Goal: Task Accomplishment & Management: Manage account settings

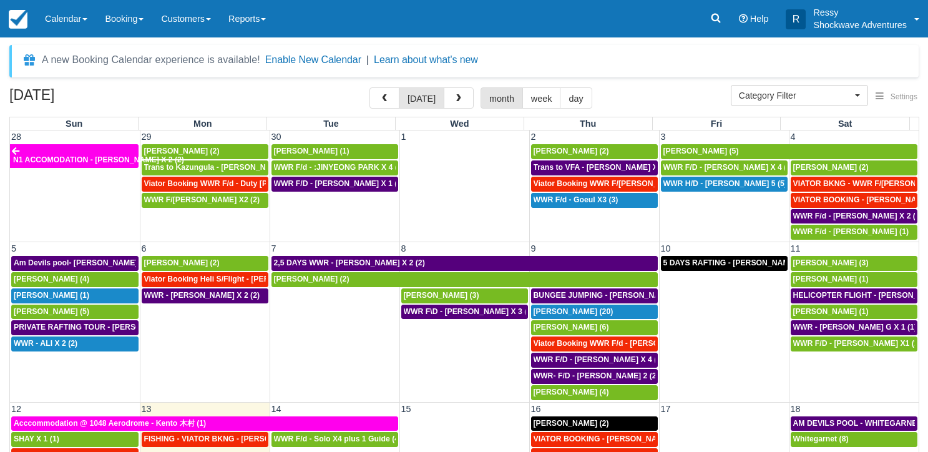
select select
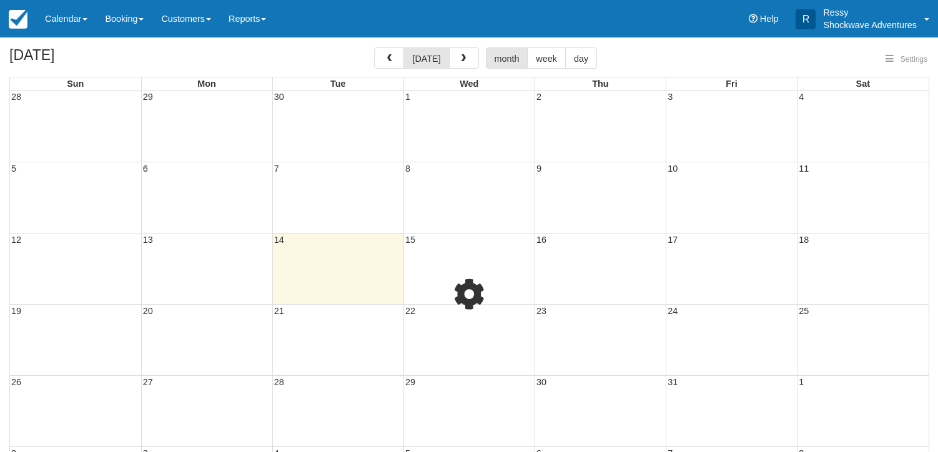
select select
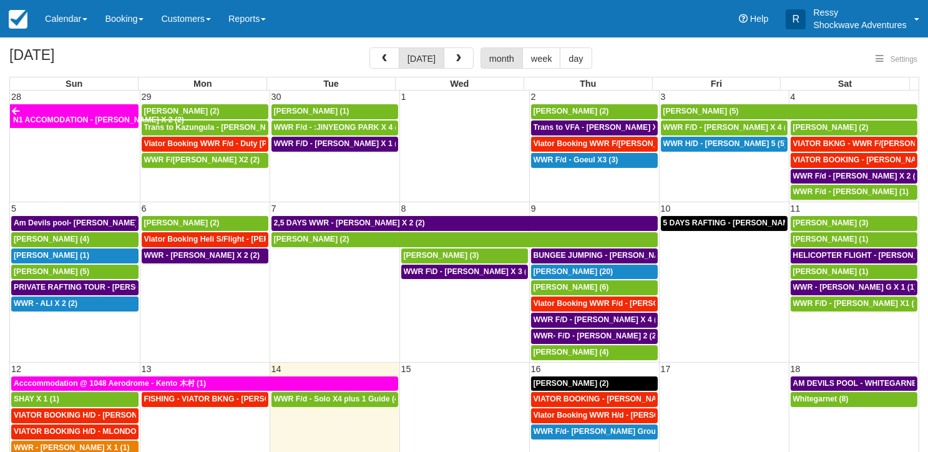
select select
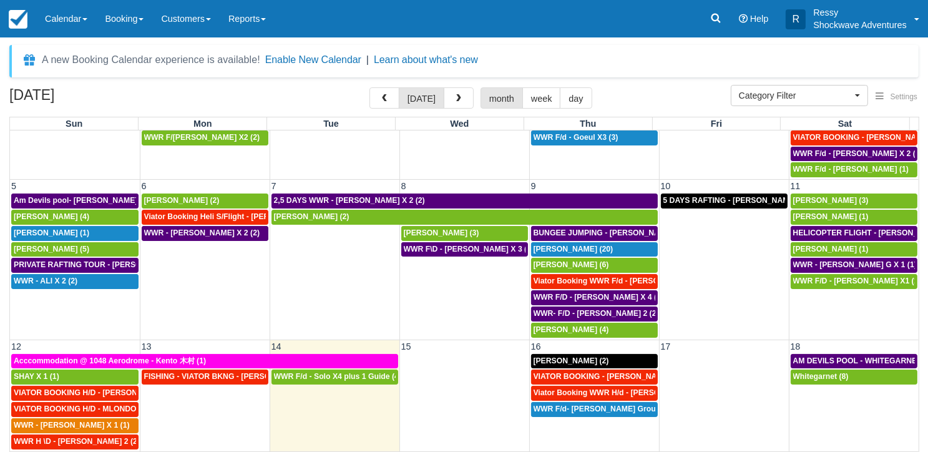
scroll to position [125, 0]
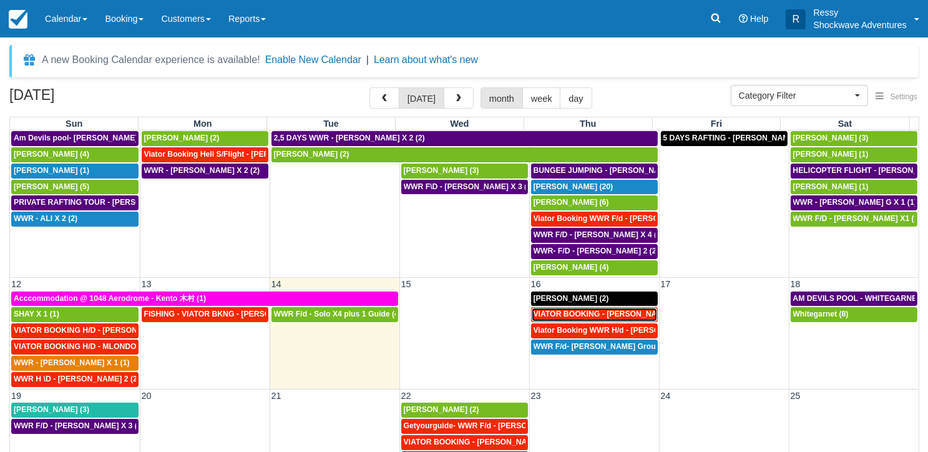
click at [594, 310] on span "VIATOR BOOKING - MILLER RACHEL X 4 (4)" at bounding box center [615, 314] width 163 height 9
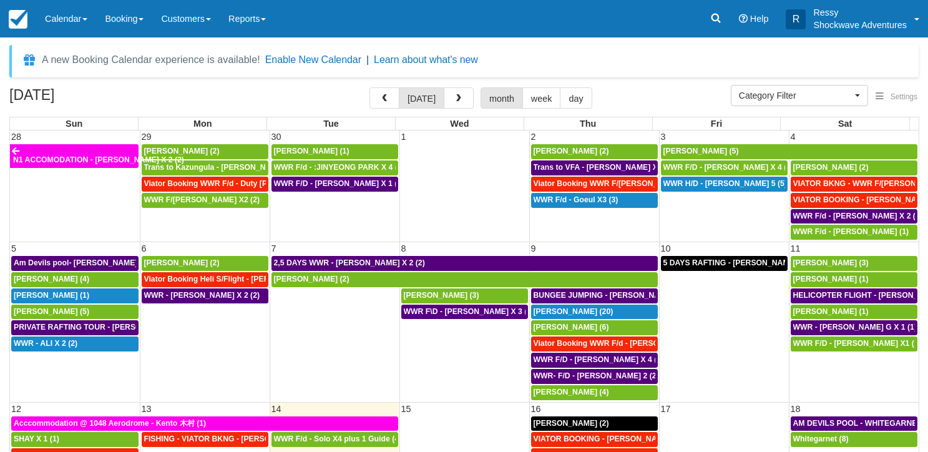
select select
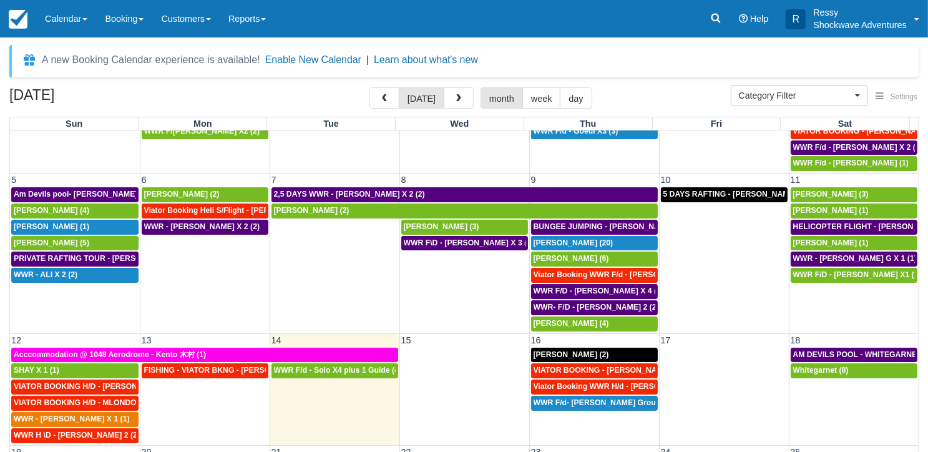
scroll to position [125, 0]
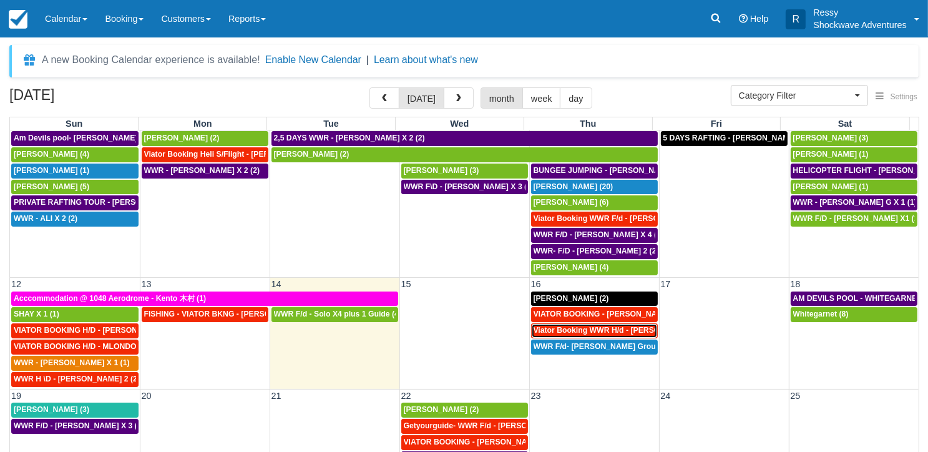
click at [572, 326] on span "Viator Booking WWR H/d - Miller Rachel X 4 (4)" at bounding box center [627, 330] width 187 height 9
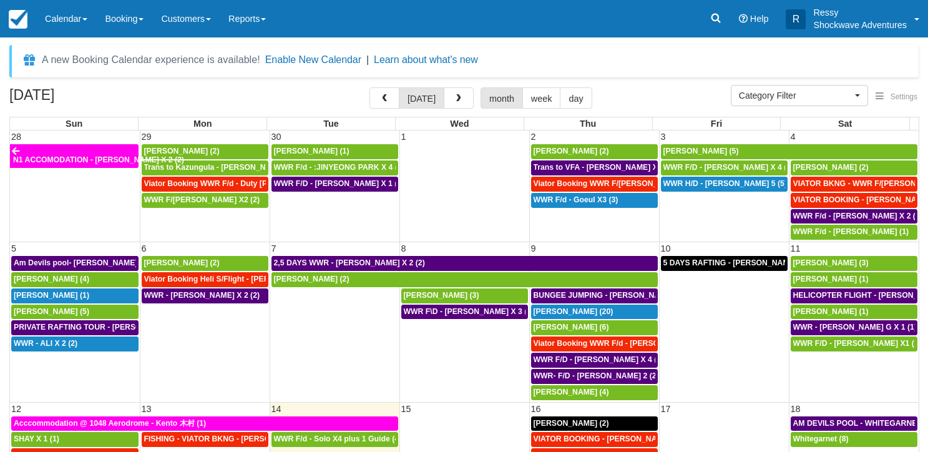
select select
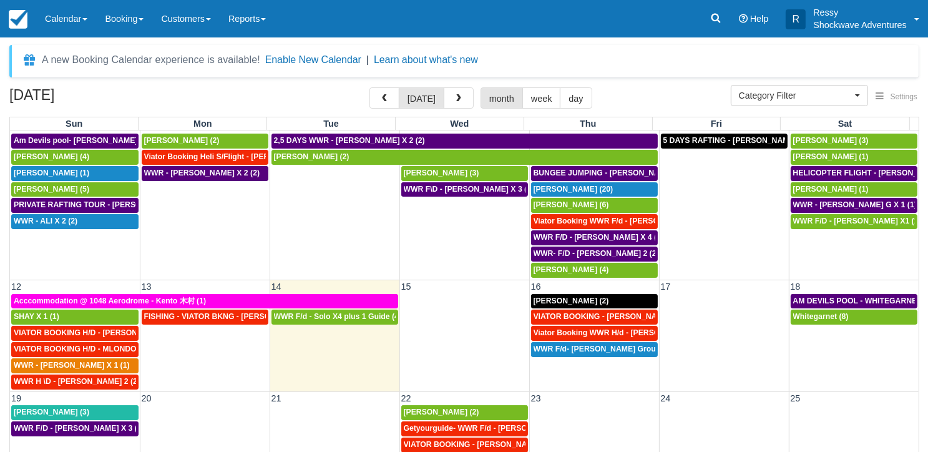
scroll to position [125, 0]
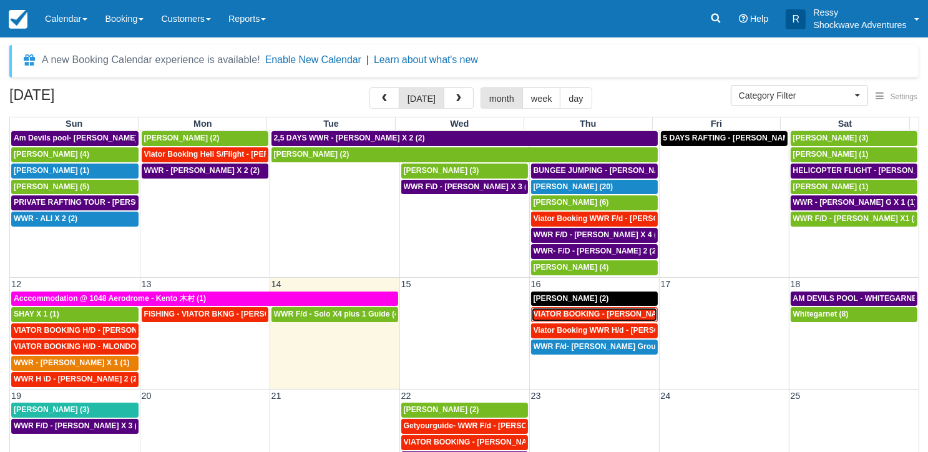
click at [569, 310] on span "VIATOR BOOKING - MILLER RACHEL X 4 (4)" at bounding box center [615, 314] width 163 height 9
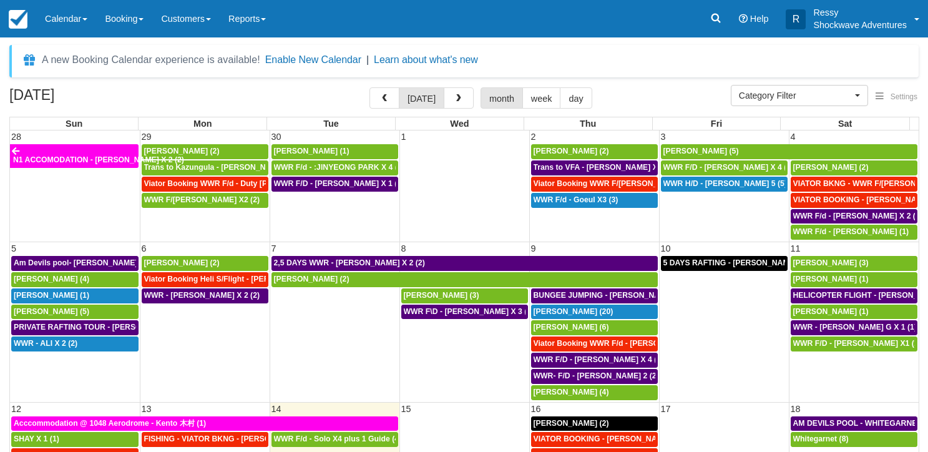
select select
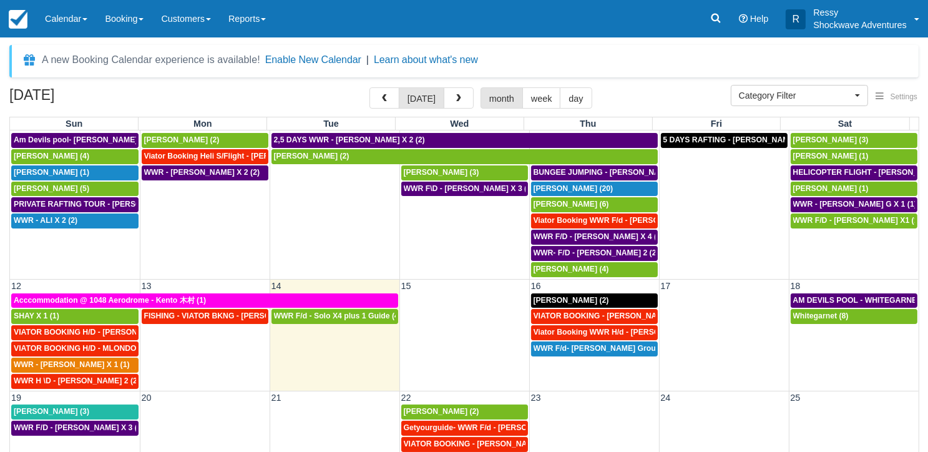
scroll to position [125, 0]
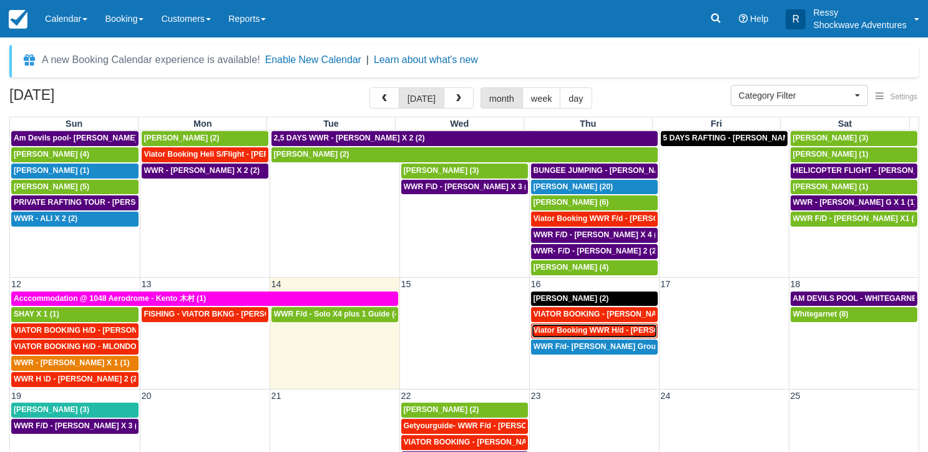
click at [628, 327] on span "Viator Booking WWR H/d - [PERSON_NAME] X 4 (4)" at bounding box center [627, 330] width 187 height 9
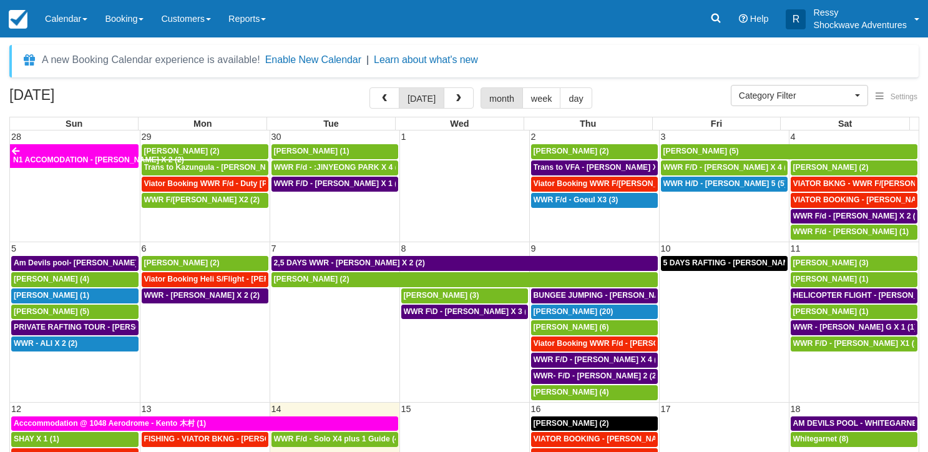
select select
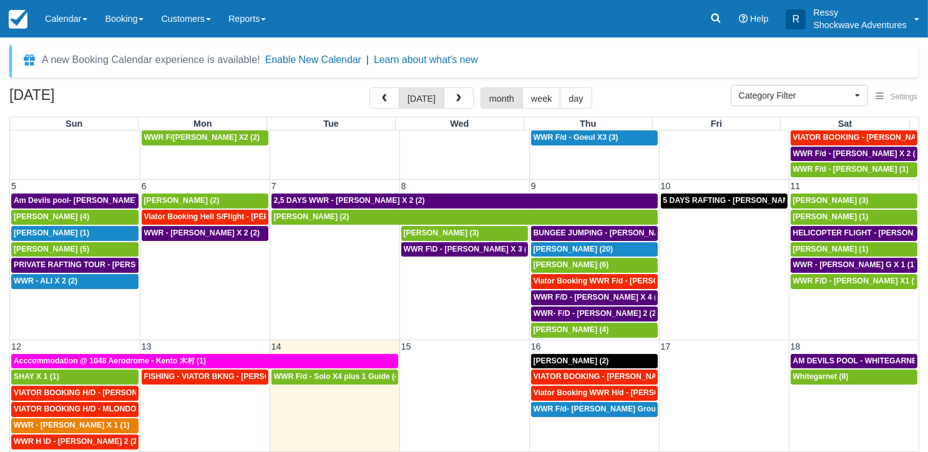
scroll to position [125, 0]
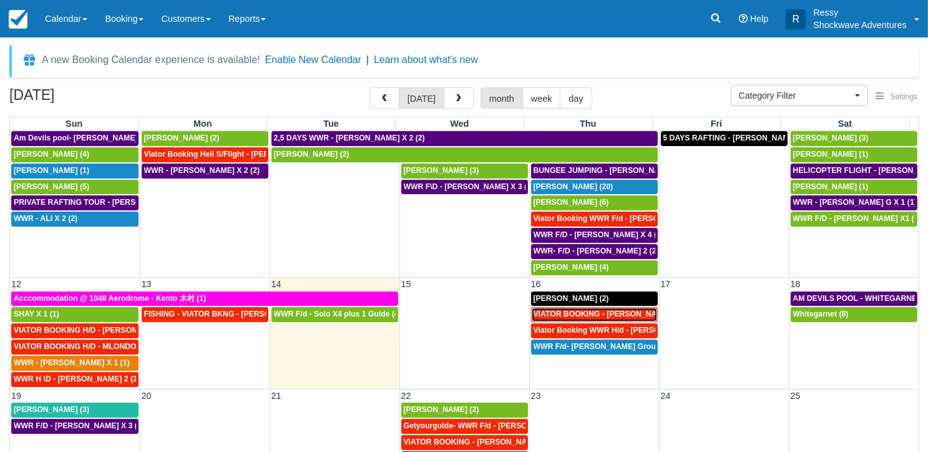
click at [602, 314] on div "VIATOR BOOKING - MILLER RACHEL X 4 (4)" at bounding box center [595, 315] width 122 height 10
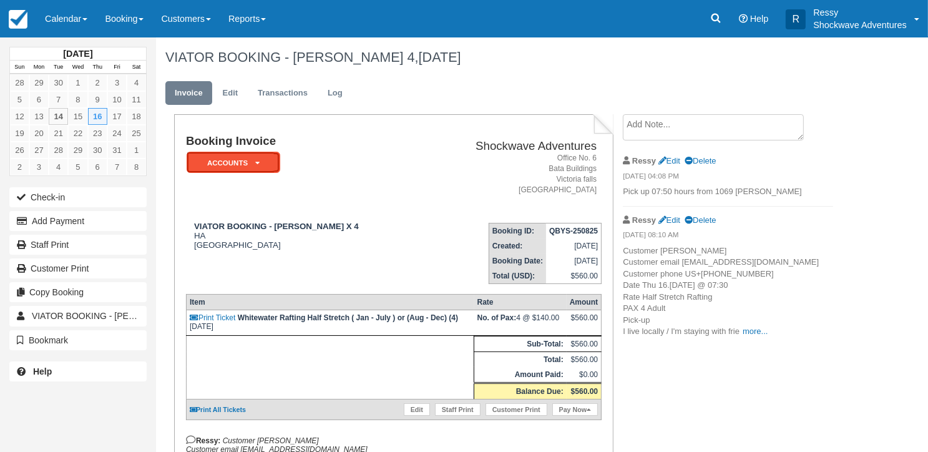
click at [259, 165] on icon at bounding box center [257, 162] width 4 height 7
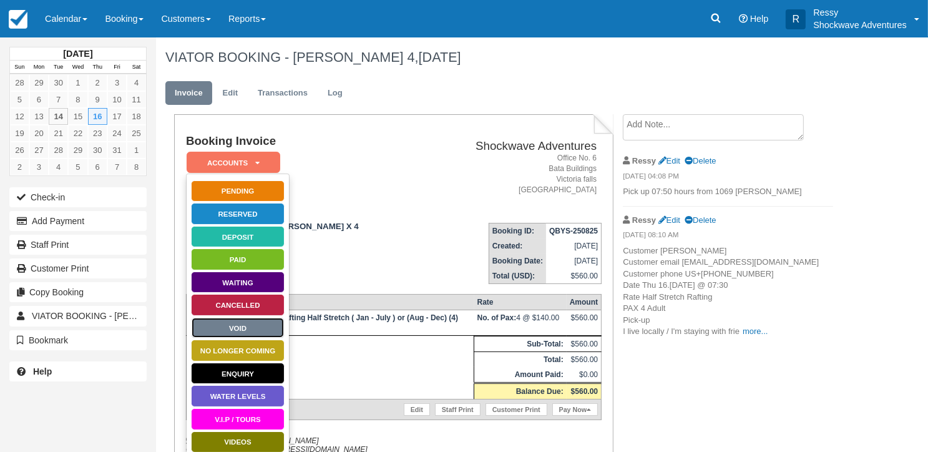
click at [253, 324] on link "Void" at bounding box center [238, 328] width 94 height 22
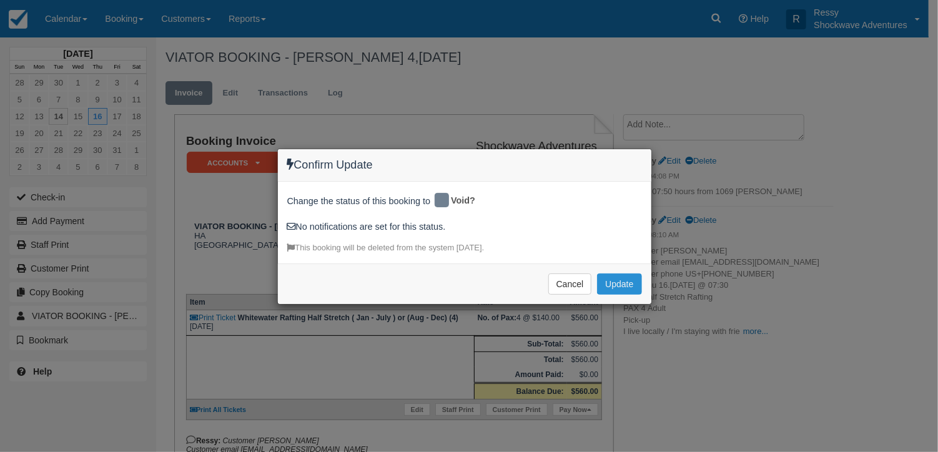
click at [607, 283] on button "Update" at bounding box center [619, 283] width 44 height 21
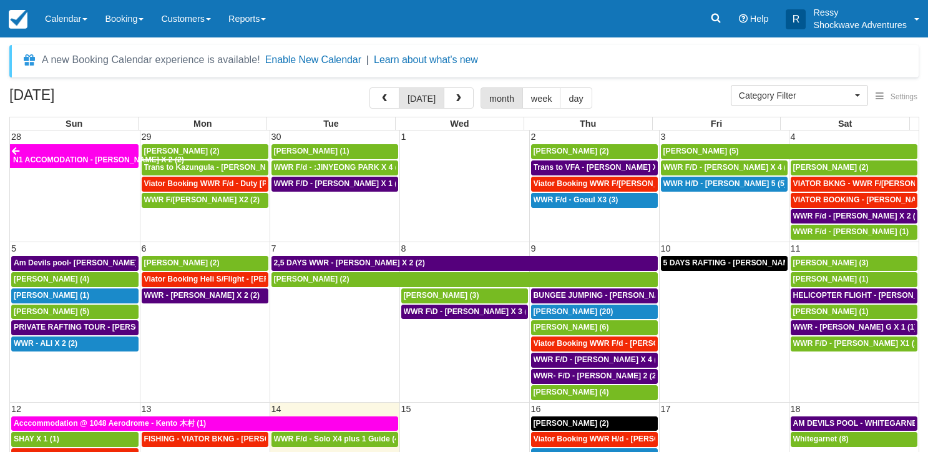
select select
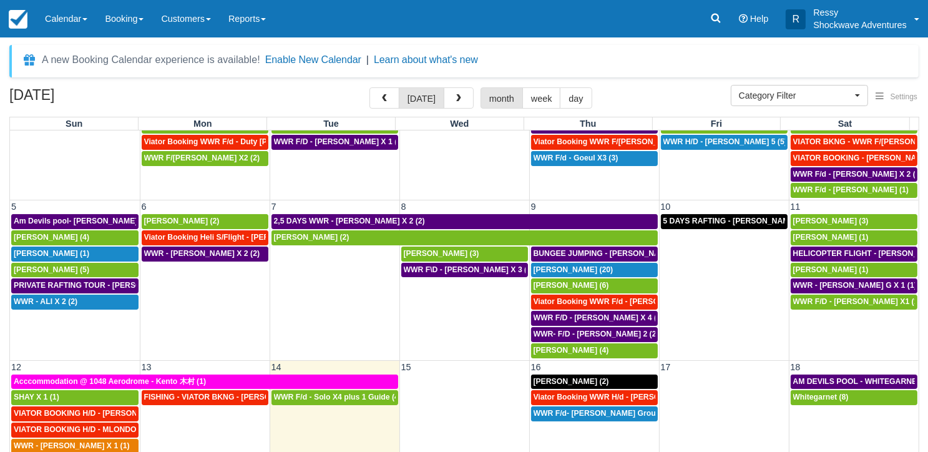
scroll to position [62, 0]
